Goal: Register for event/course

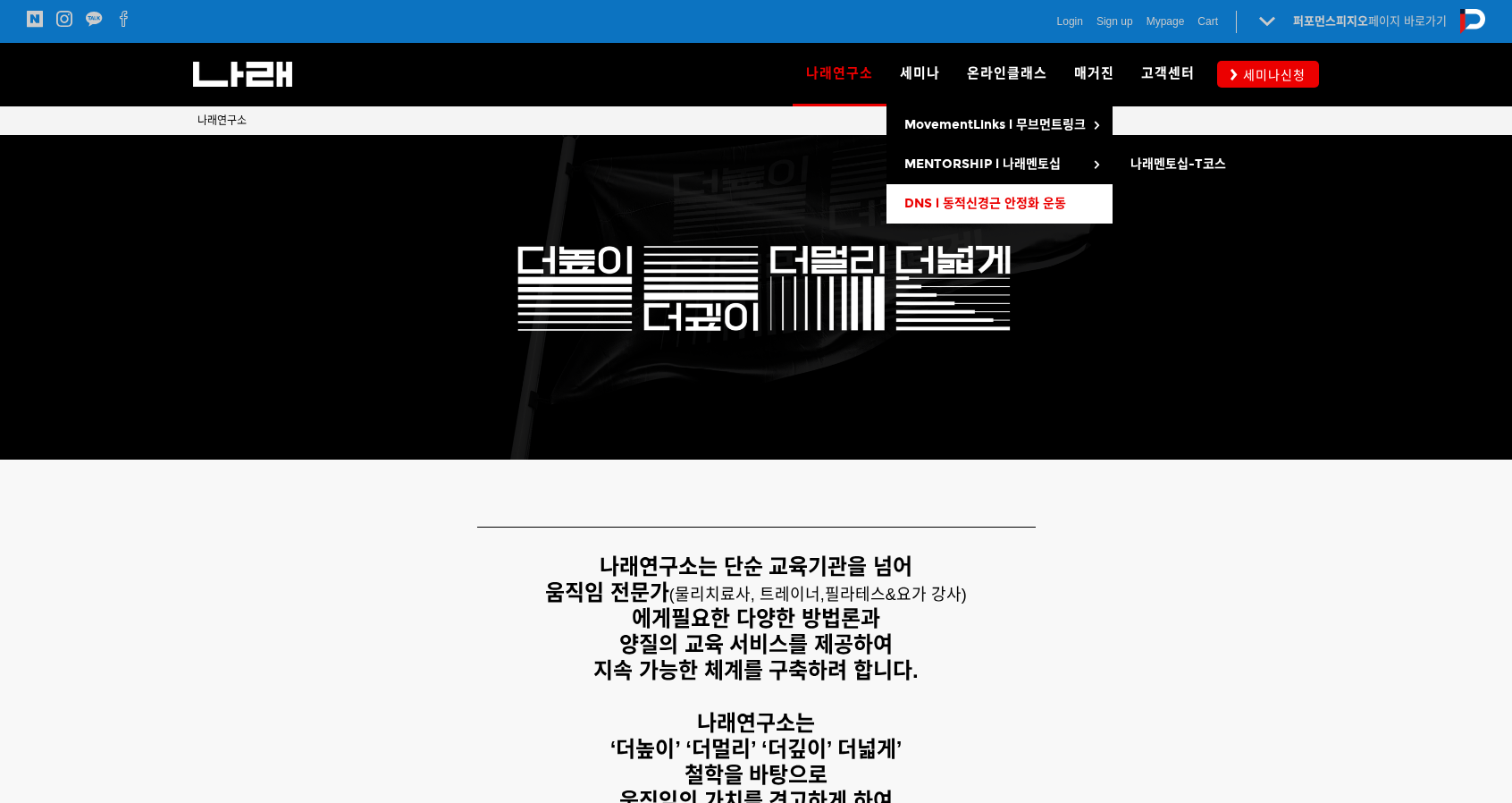
click at [930, 201] on span "DNS l 동적신경근 안정화 운동" at bounding box center [986, 203] width 162 height 15
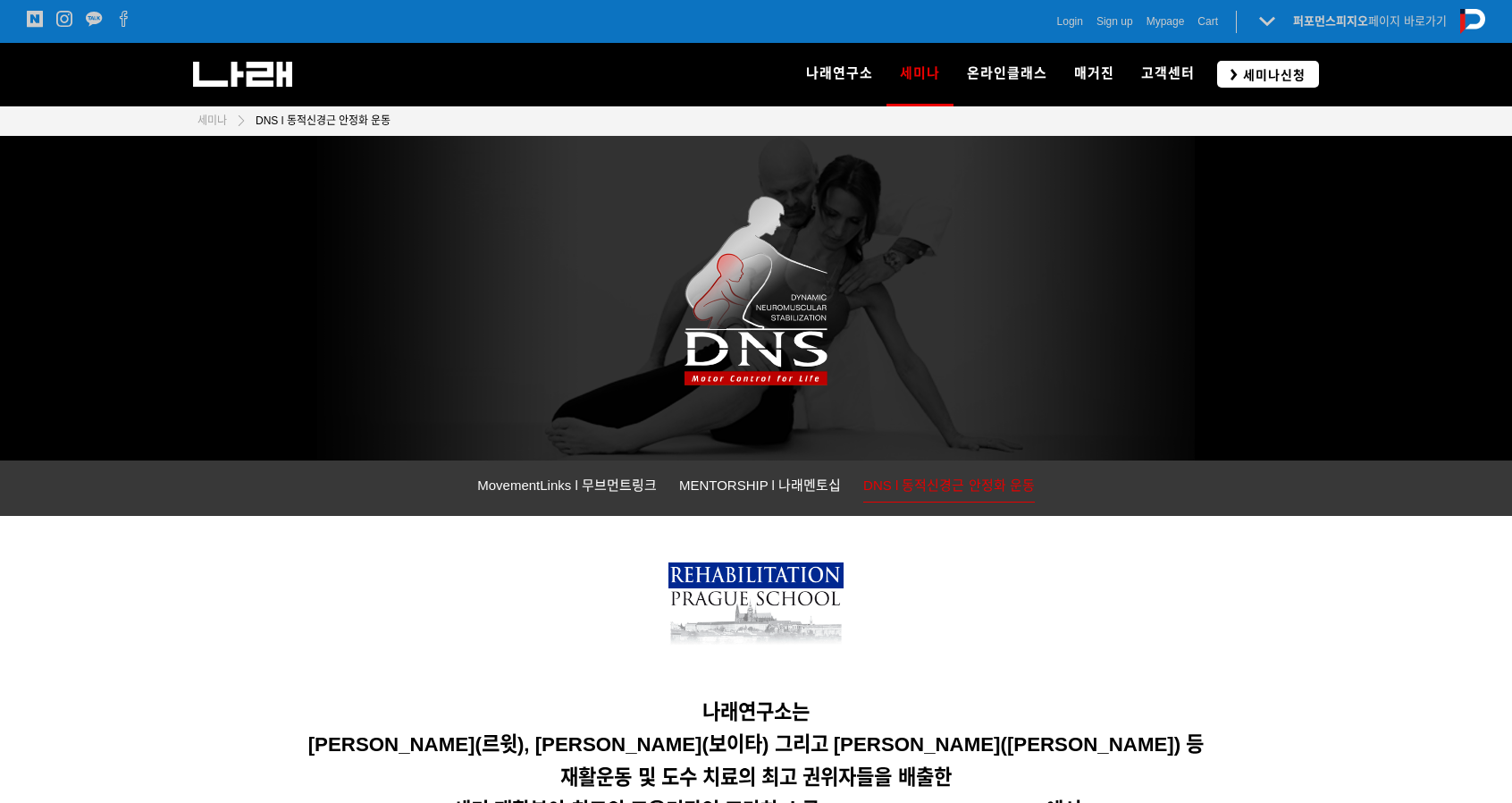
click at [1274, 72] on span "세미나신청" at bounding box center [1271, 74] width 68 height 18
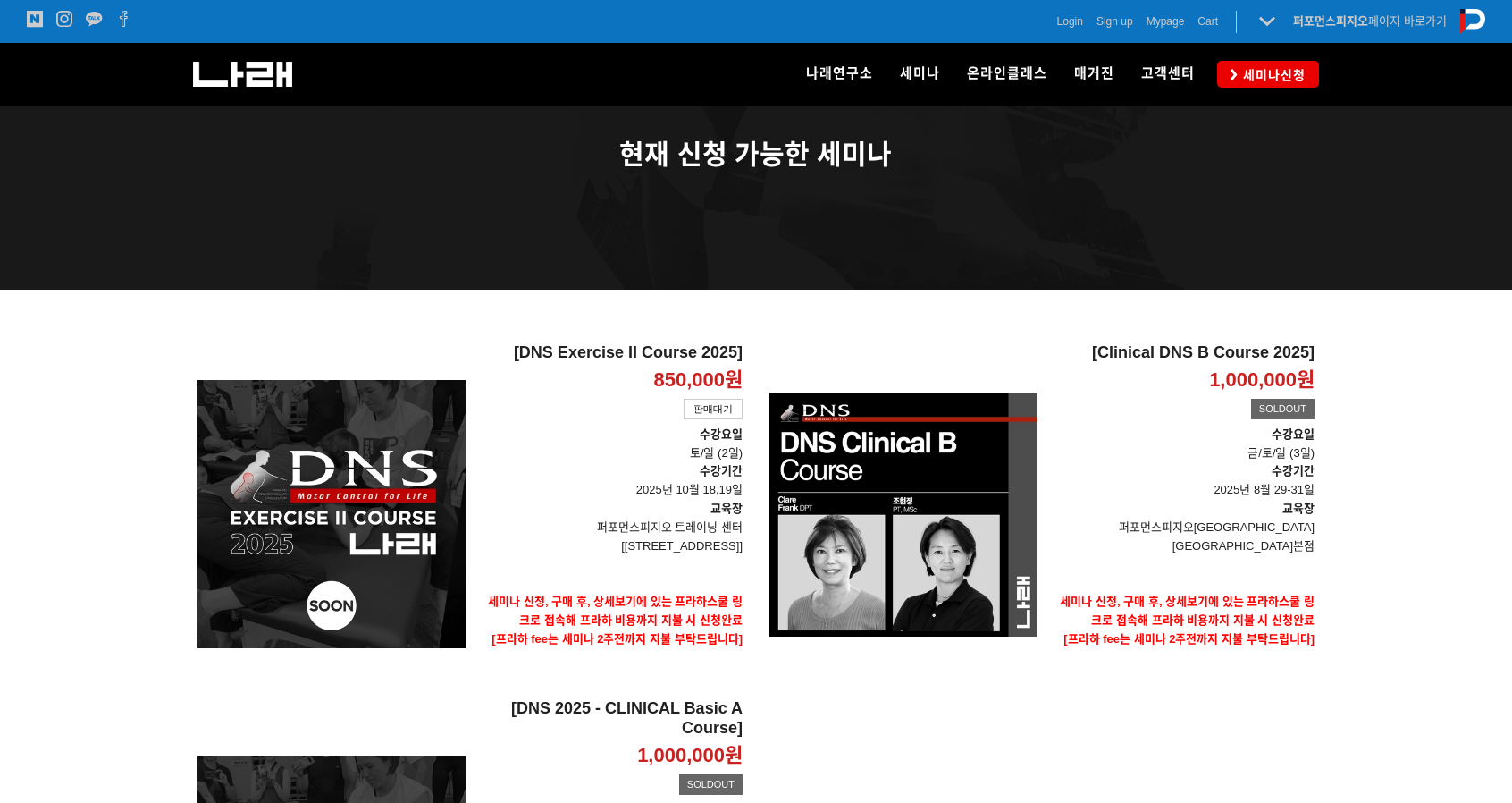
scroll to position [59, 0]
